Goal: Task Accomplishment & Management: Manage account settings

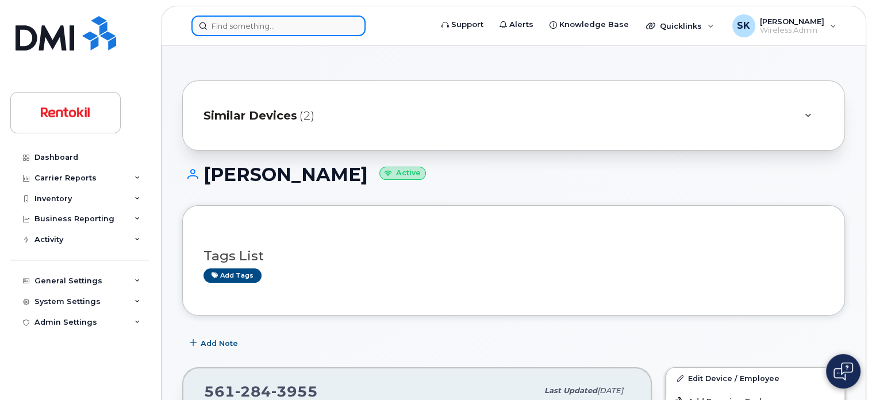
click at [244, 24] on input at bounding box center [278, 26] width 174 height 21
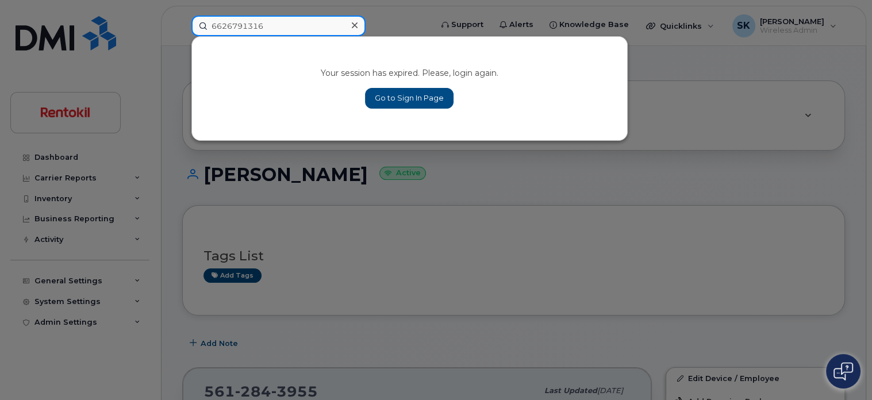
type input "6626791316"
click at [393, 101] on link "Go to Sign In Page" at bounding box center [409, 98] width 88 height 21
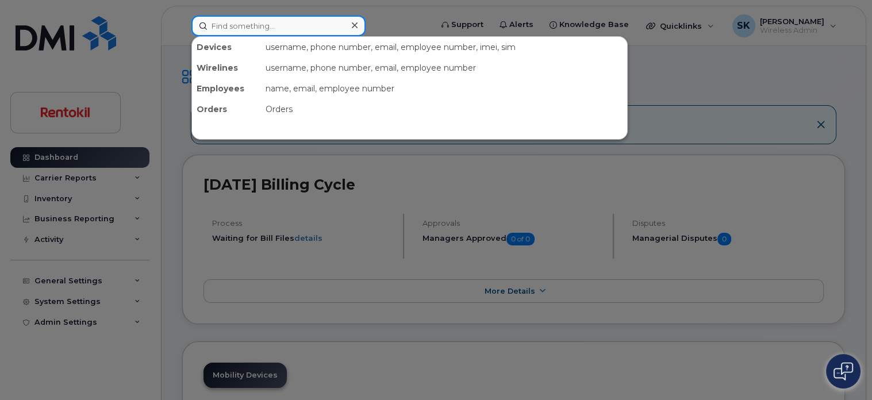
click at [225, 21] on input at bounding box center [278, 26] width 174 height 21
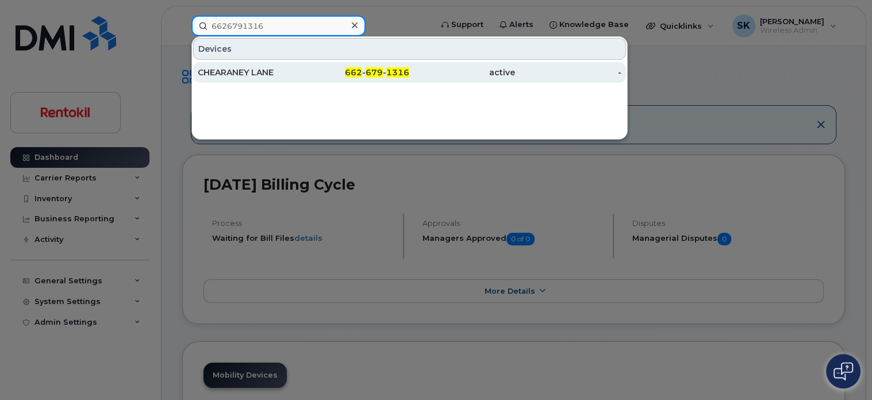
type input "6626791316"
click at [230, 75] on div "CHEARANEY LANE" at bounding box center [251, 72] width 106 height 11
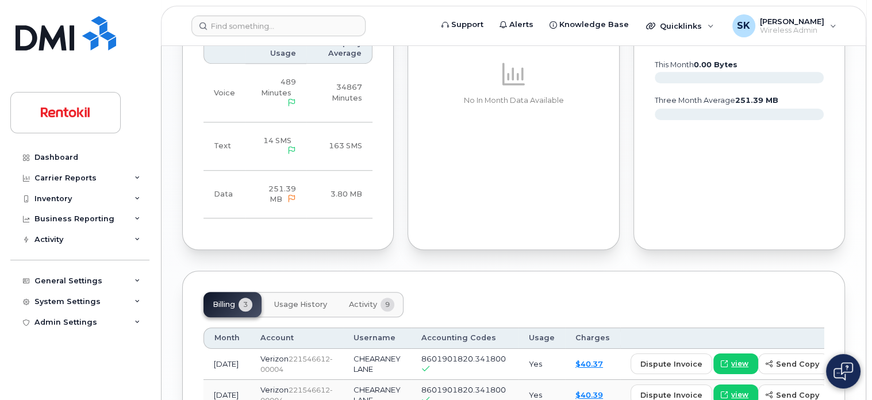
scroll to position [919, 0]
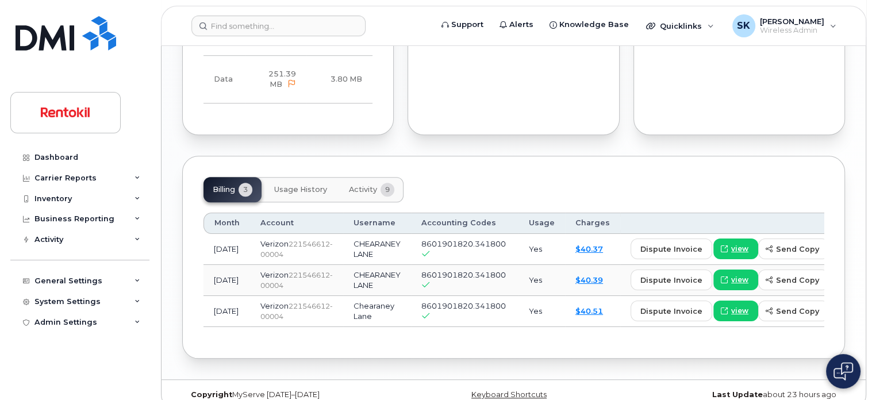
click at [304, 192] on span "Usage History" at bounding box center [300, 189] width 53 height 9
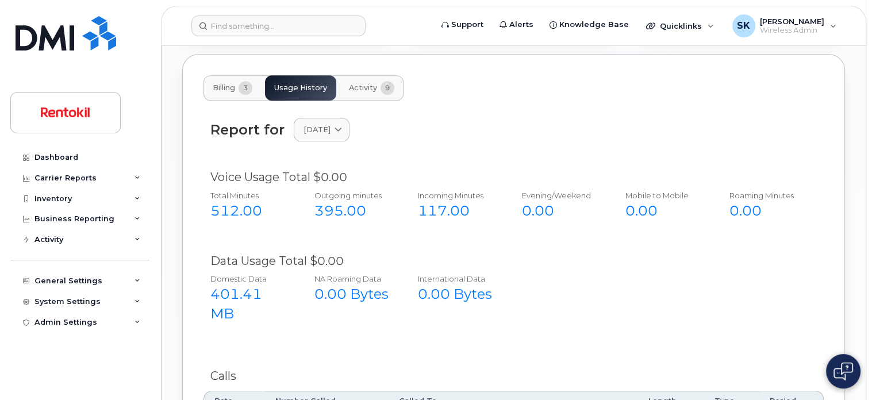
scroll to position [977, 0]
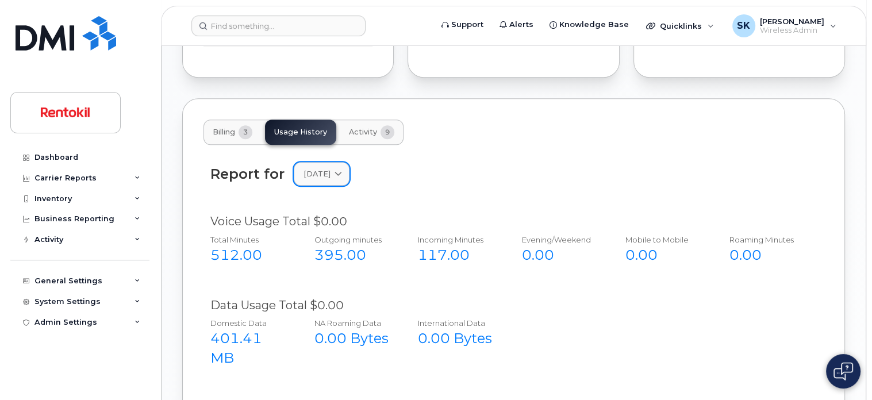
click at [342, 174] on icon at bounding box center [337, 173] width 7 height 7
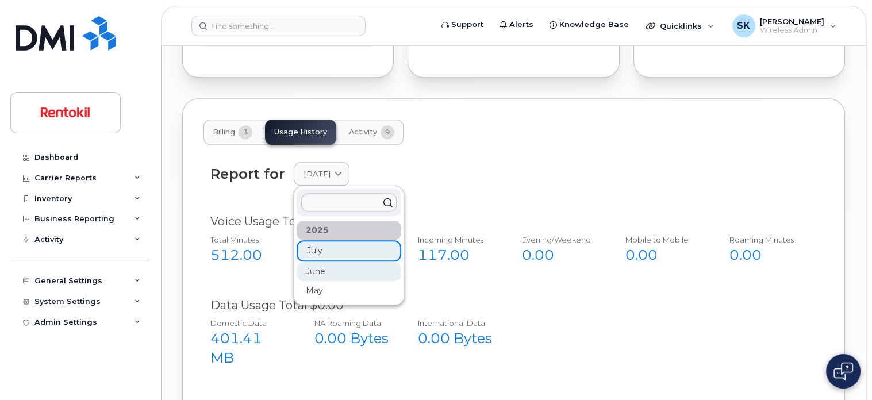
click at [311, 274] on div "June" at bounding box center [348, 271] width 105 height 19
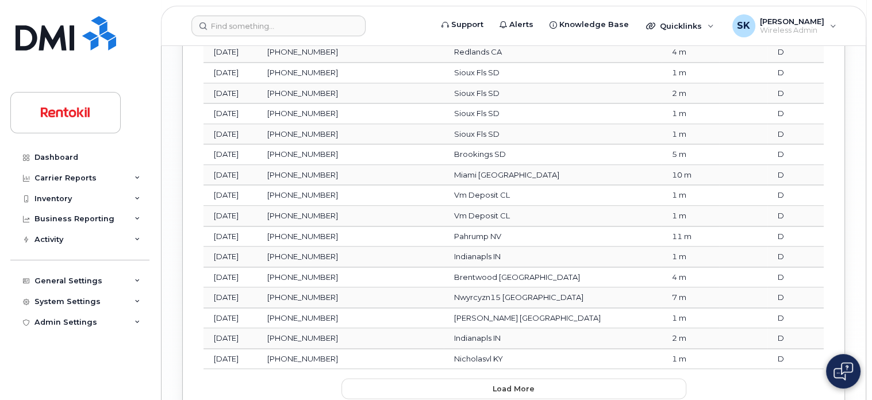
scroll to position [1666, 0]
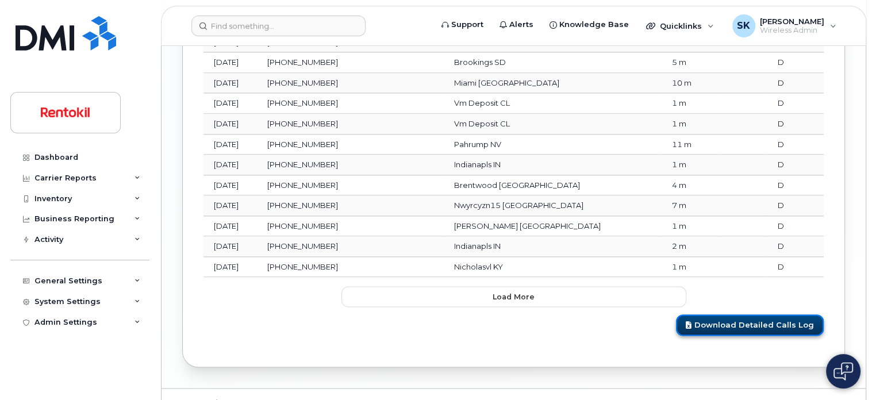
click at [703, 314] on link "Download Detailed Calls Log" at bounding box center [750, 324] width 148 height 21
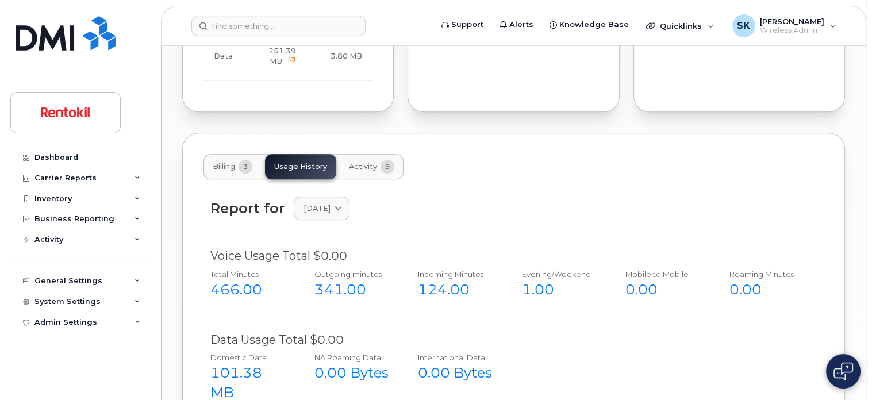
scroll to position [1034, 0]
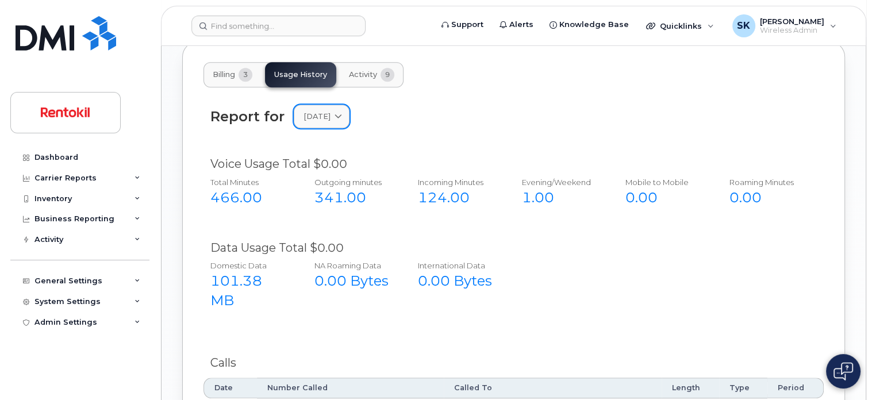
click at [342, 115] on icon at bounding box center [337, 116] width 7 height 7
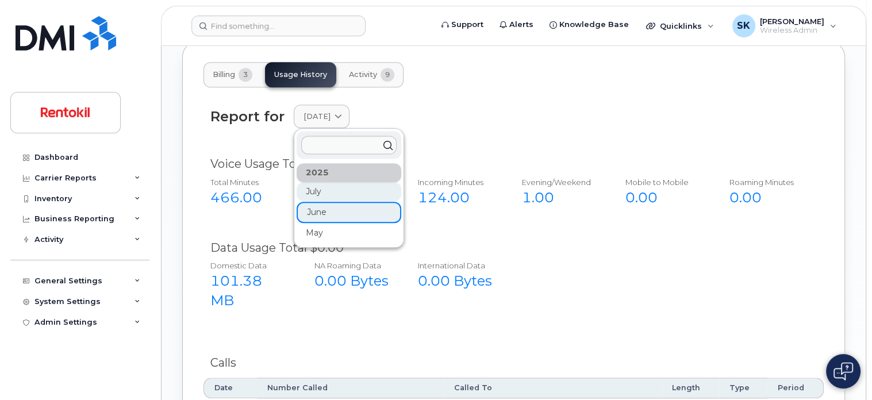
click at [316, 192] on div "July" at bounding box center [348, 191] width 105 height 19
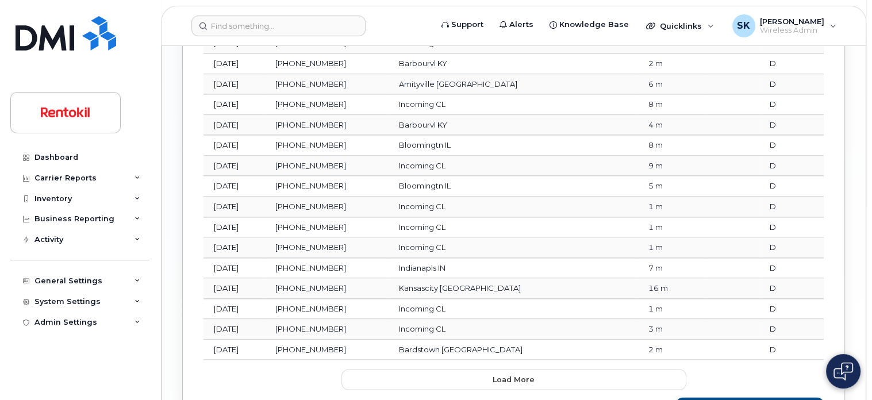
scroll to position [1667, 0]
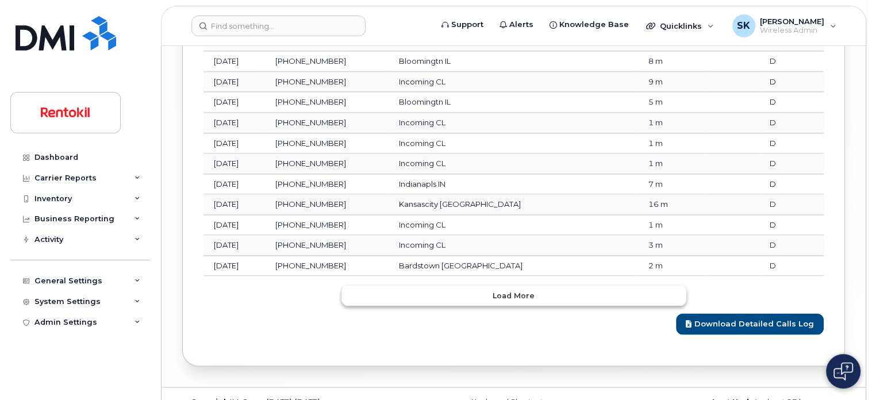
click at [515, 290] on span "Load more" at bounding box center [513, 295] width 42 height 11
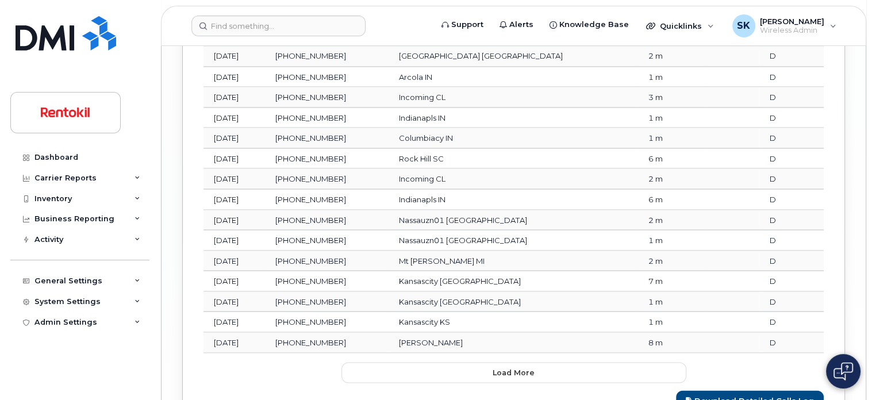
scroll to position [2175, 0]
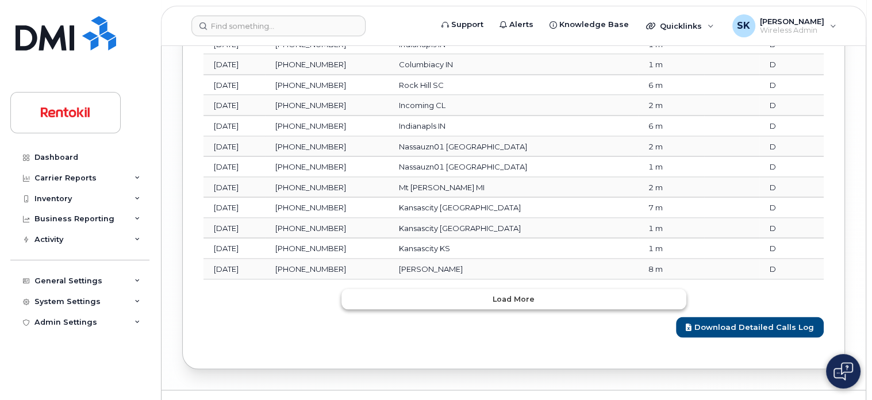
click at [526, 293] on span "Load more" at bounding box center [513, 298] width 42 height 11
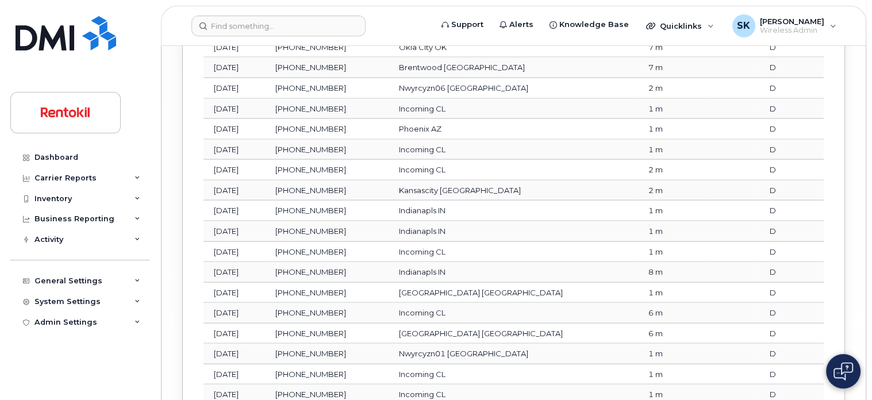
scroll to position [2683, 0]
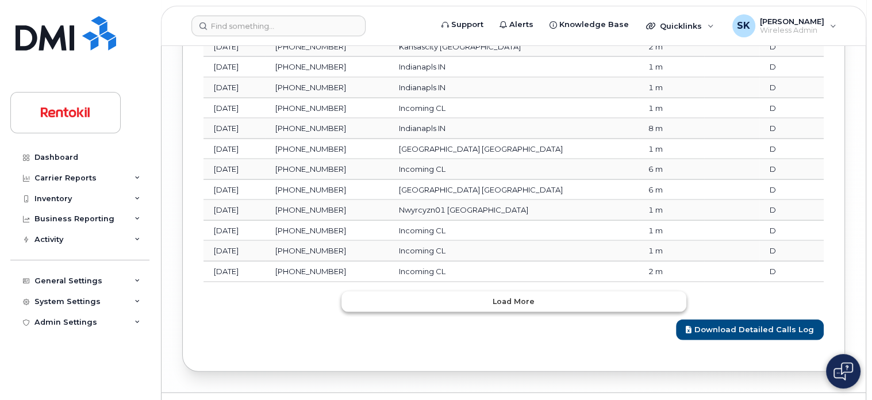
click at [522, 296] on span "Load more" at bounding box center [513, 301] width 42 height 11
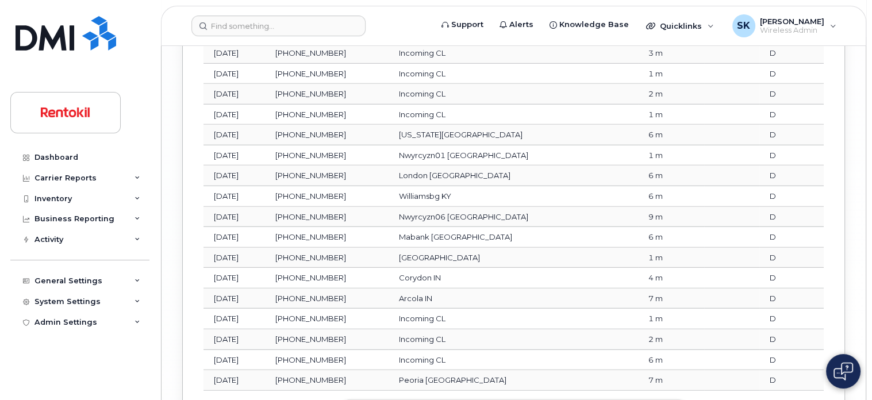
scroll to position [3191, 0]
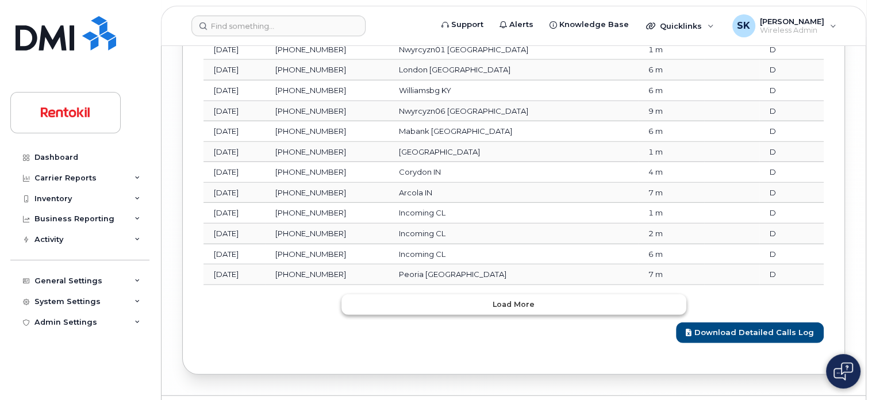
click at [522, 299] on span "Load more" at bounding box center [513, 304] width 42 height 11
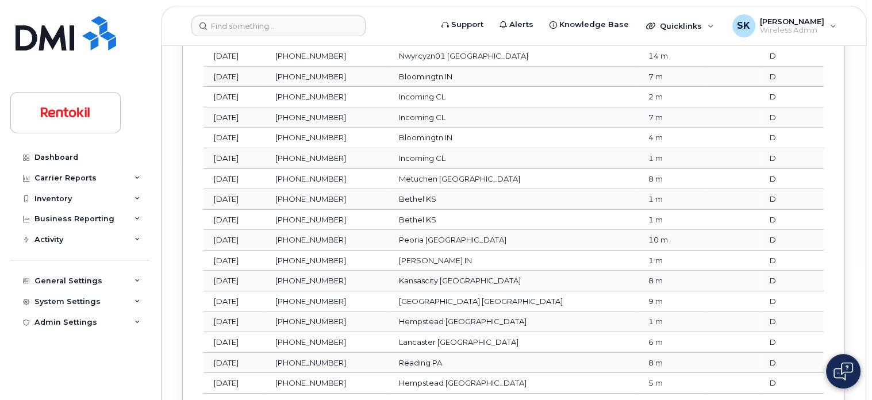
scroll to position [3699, 0]
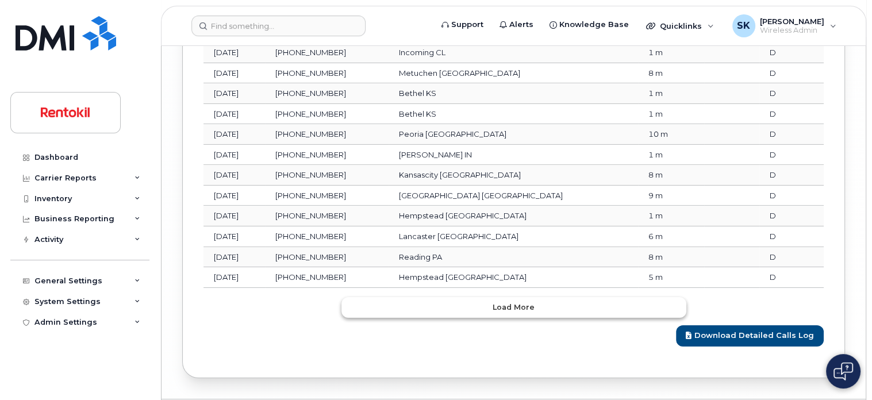
click at [522, 302] on span "Load more" at bounding box center [513, 307] width 42 height 11
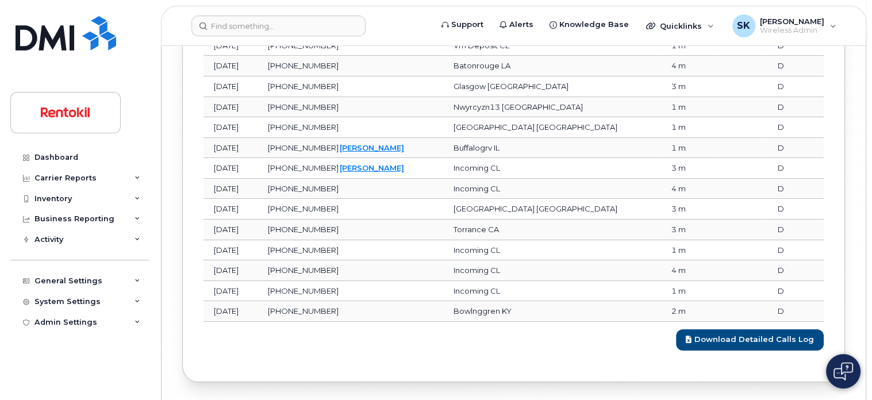
scroll to position [4177, 0]
click at [742, 328] on link "Download Detailed Calls Log" at bounding box center [750, 338] width 148 height 21
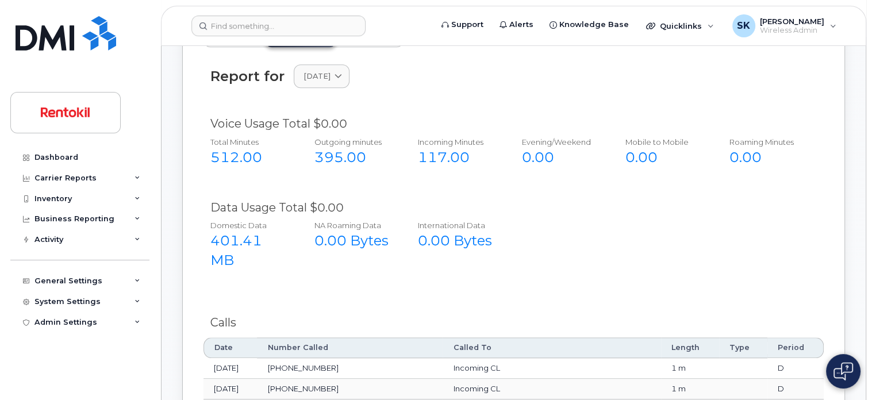
scroll to position [959, 0]
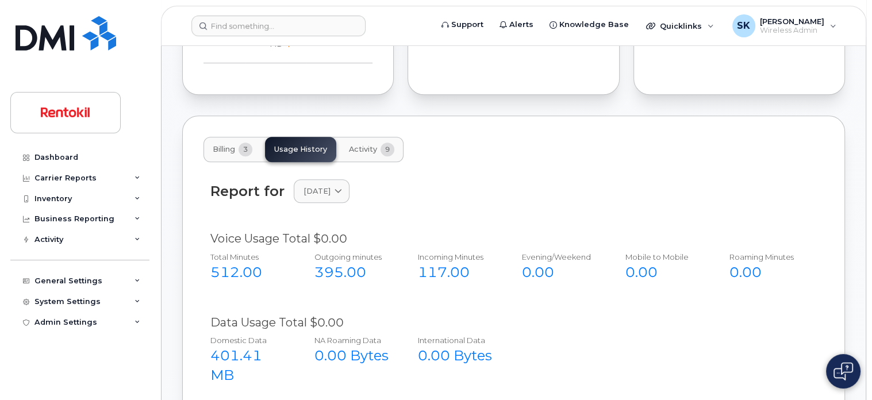
click at [388, 149] on span "9" at bounding box center [387, 149] width 14 height 14
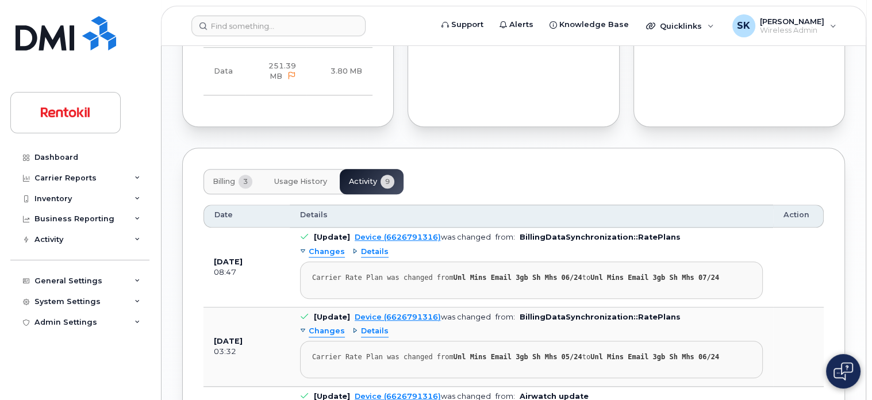
scroll to position [929, 0]
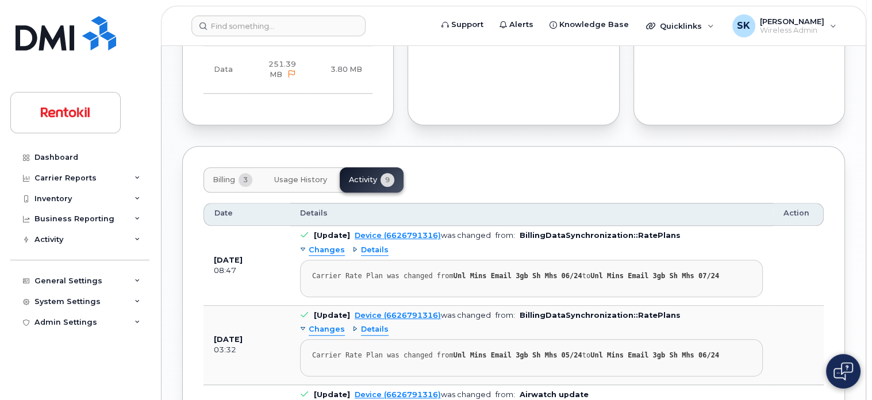
click at [220, 178] on span "Billing" at bounding box center [224, 179] width 22 height 9
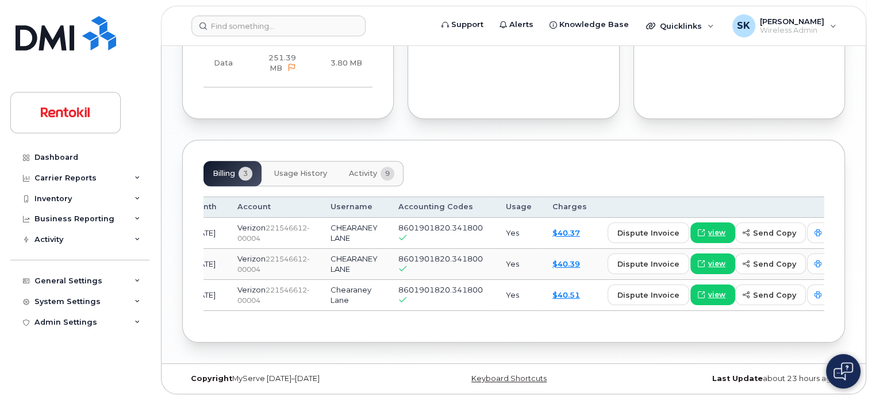
scroll to position [0, 0]
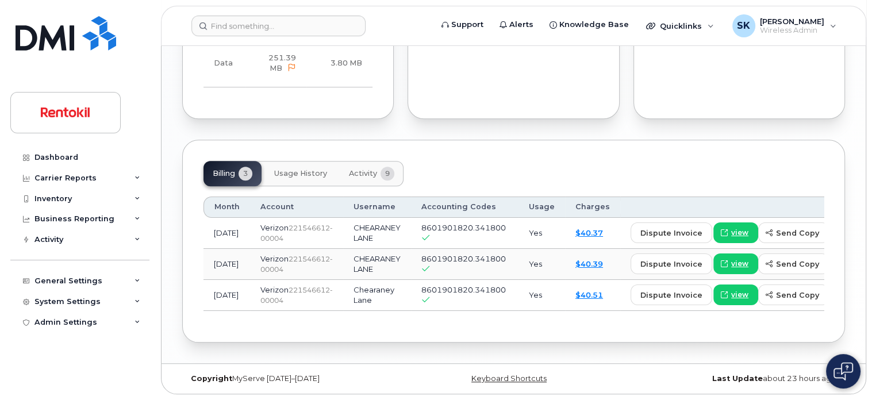
click at [318, 169] on span "Usage History" at bounding box center [300, 173] width 53 height 9
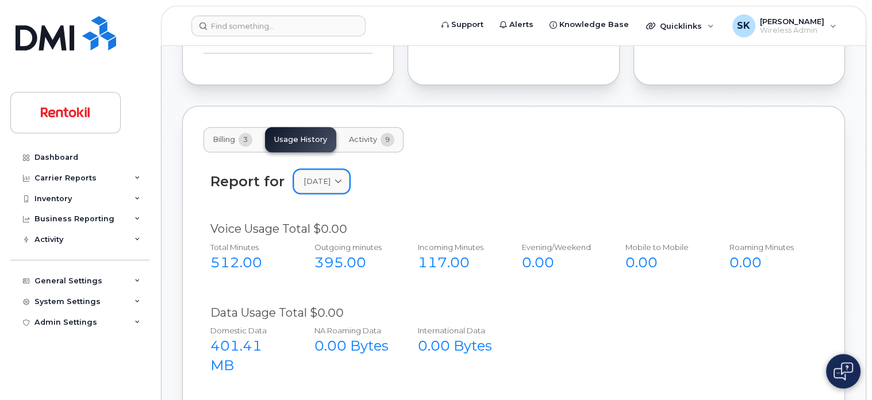
click at [342, 179] on icon at bounding box center [337, 181] width 7 height 7
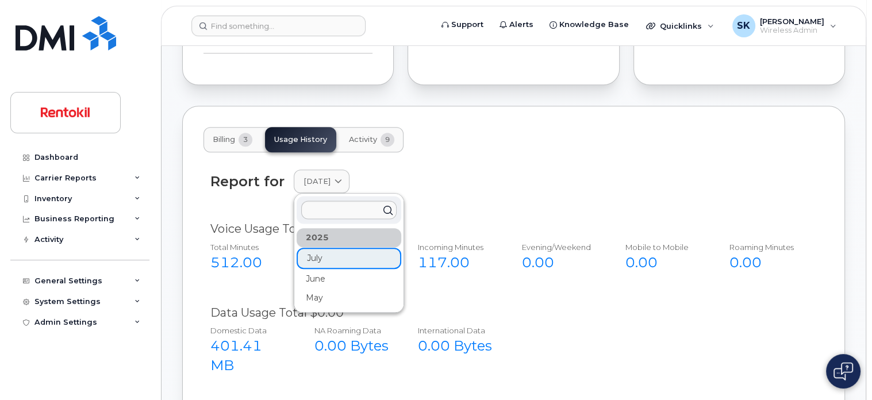
click at [475, 179] on div "Report for July 2025 2025 July June May" at bounding box center [513, 181] width 606 height 24
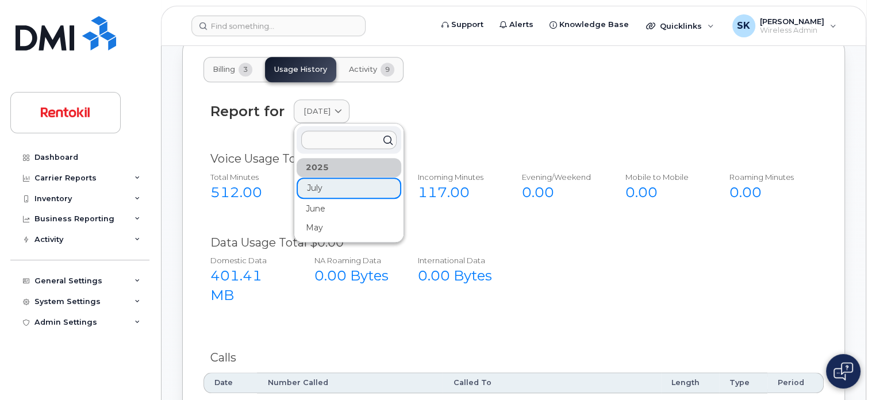
scroll to position [1027, 0]
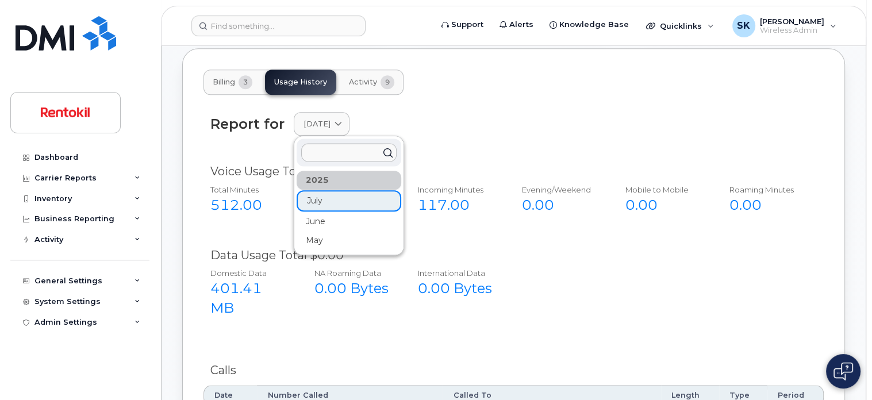
click at [473, 123] on div "Report for July 2025 2025 July June May" at bounding box center [513, 124] width 606 height 24
click at [217, 84] on span "Billing" at bounding box center [224, 82] width 22 height 9
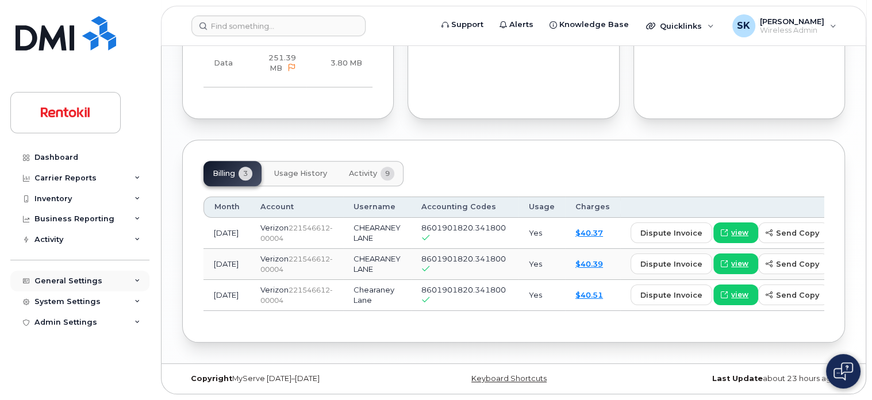
click at [134, 279] on icon at bounding box center [137, 281] width 6 height 6
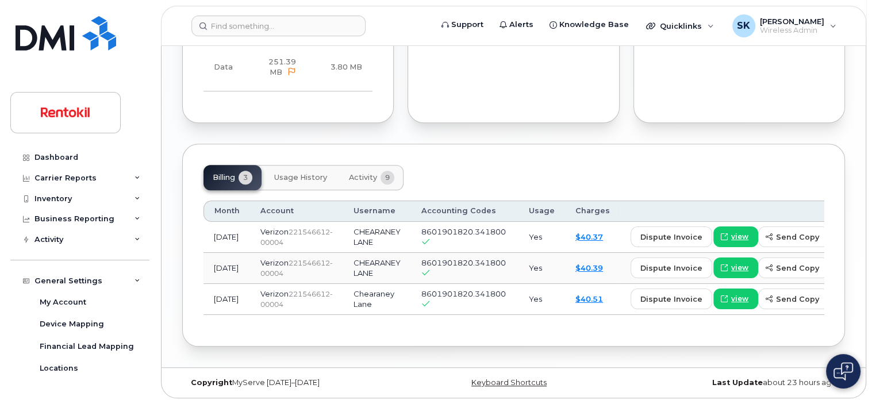
scroll to position [854, 0]
